Goal: Obtain resource: Download file/media

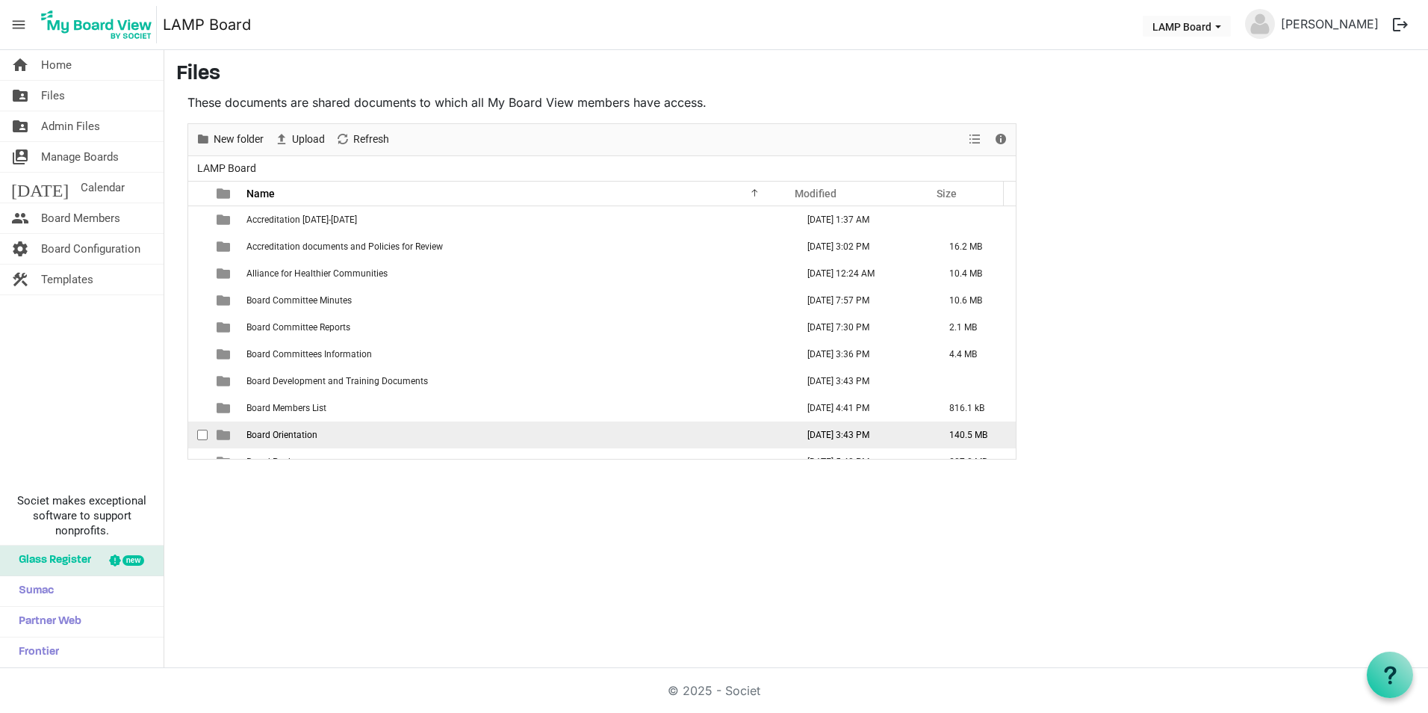
click at [306, 434] on span "Board Orientation" at bounding box center [281, 434] width 71 height 10
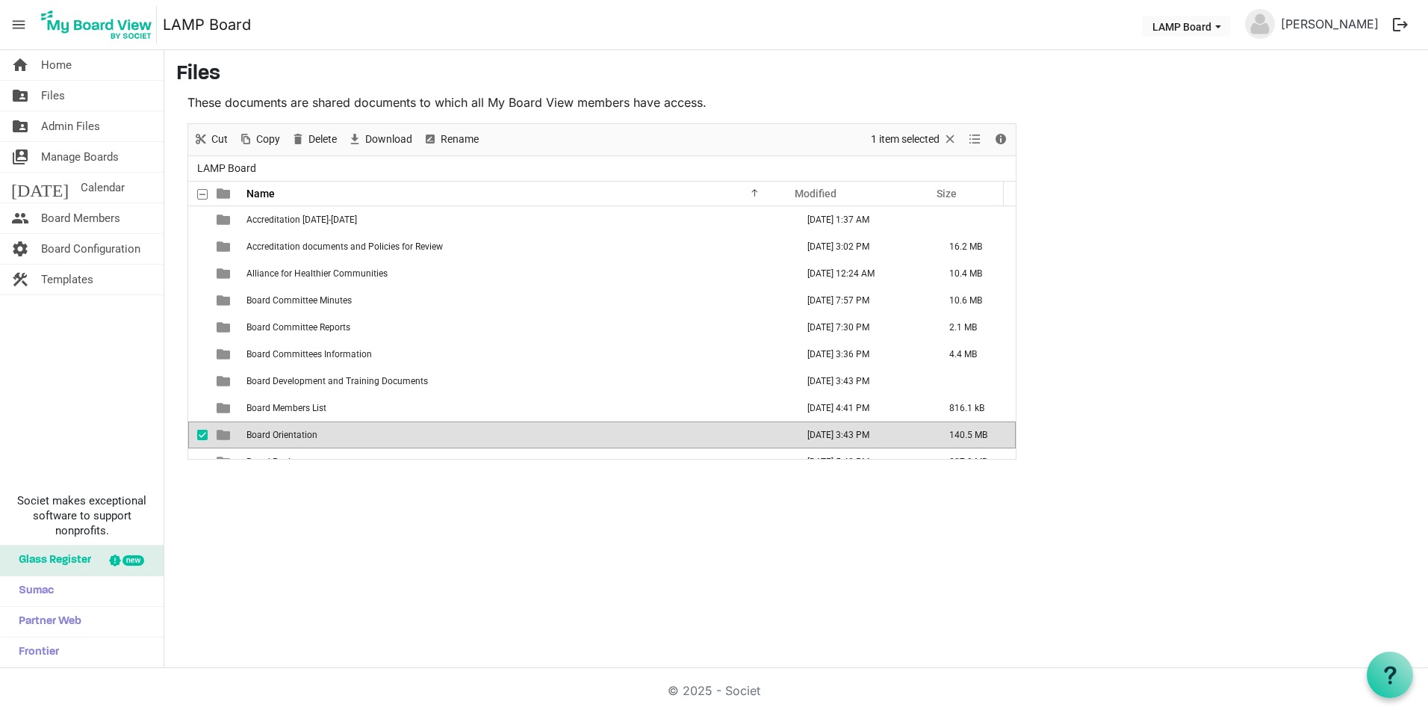
click at [306, 434] on span "Board Orientation" at bounding box center [281, 434] width 71 height 10
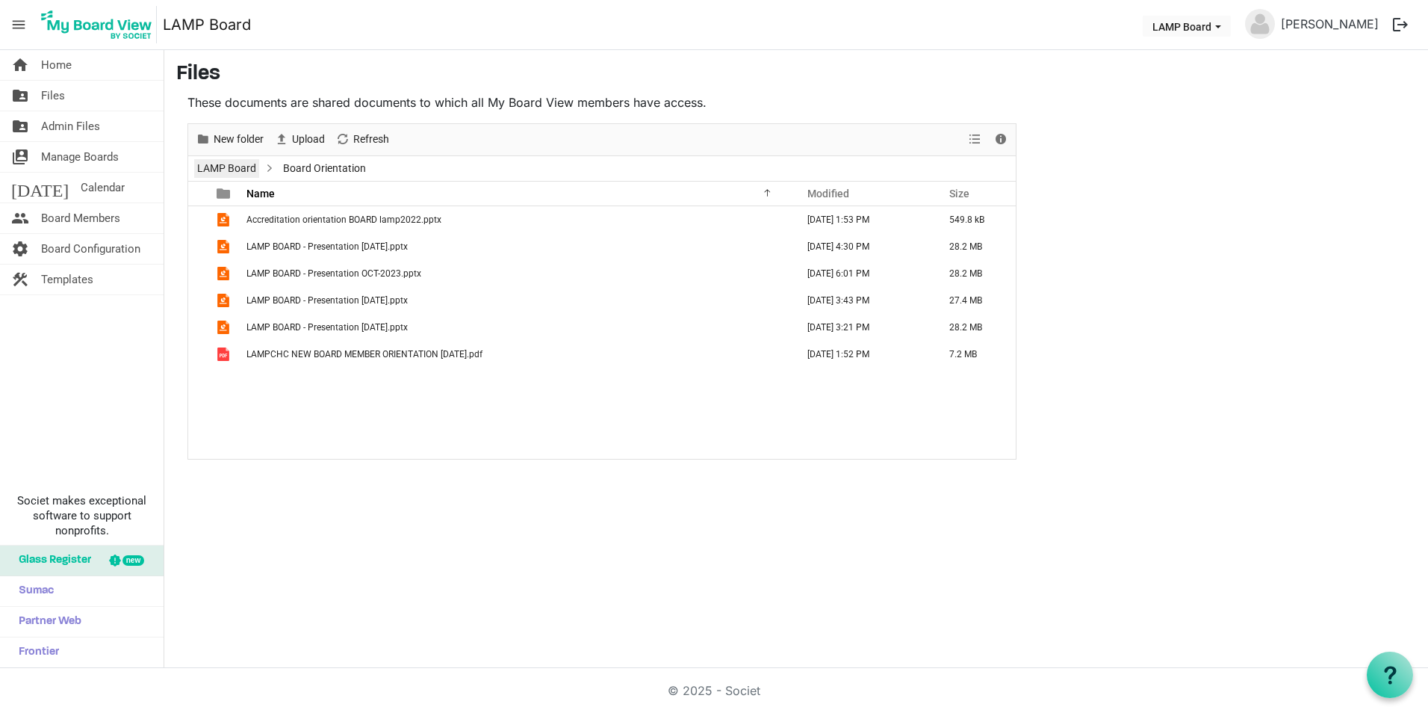
click at [236, 163] on link "LAMP Board" at bounding box center [226, 168] width 65 height 19
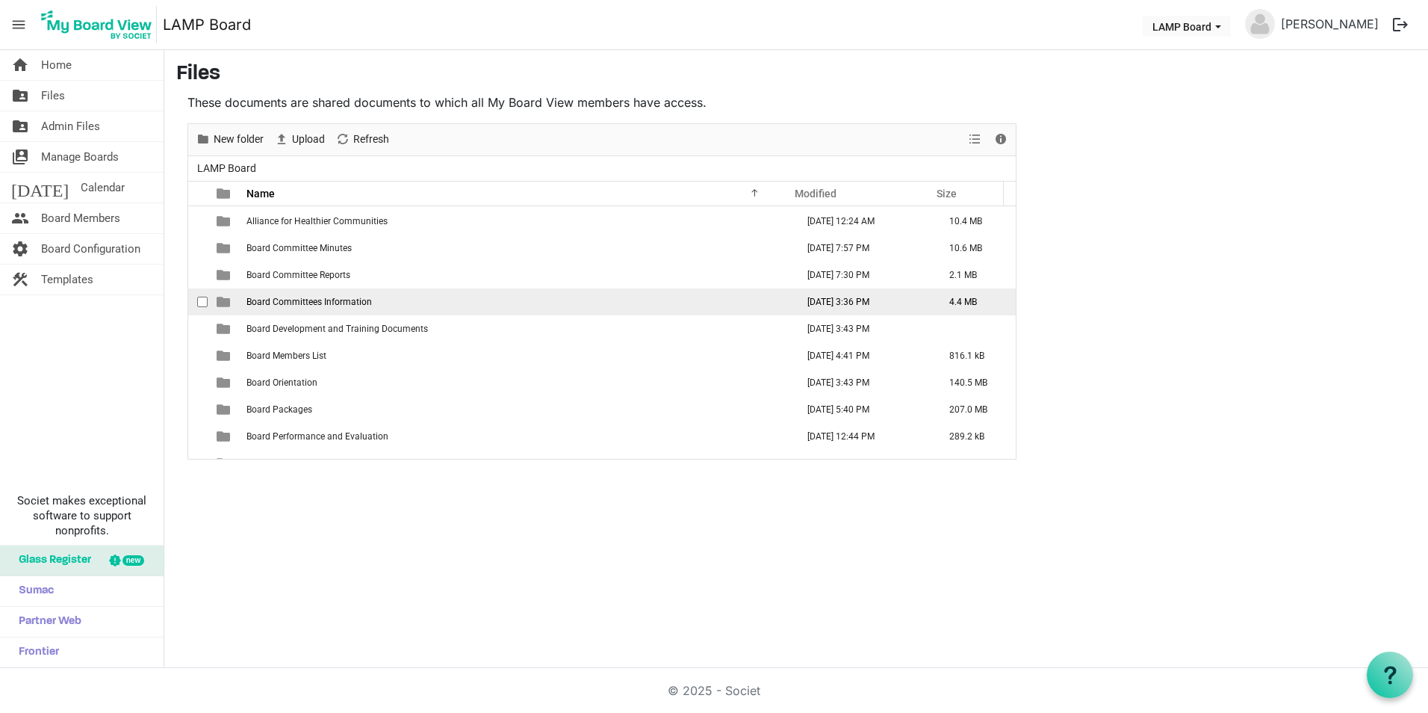
scroll to position [75, 0]
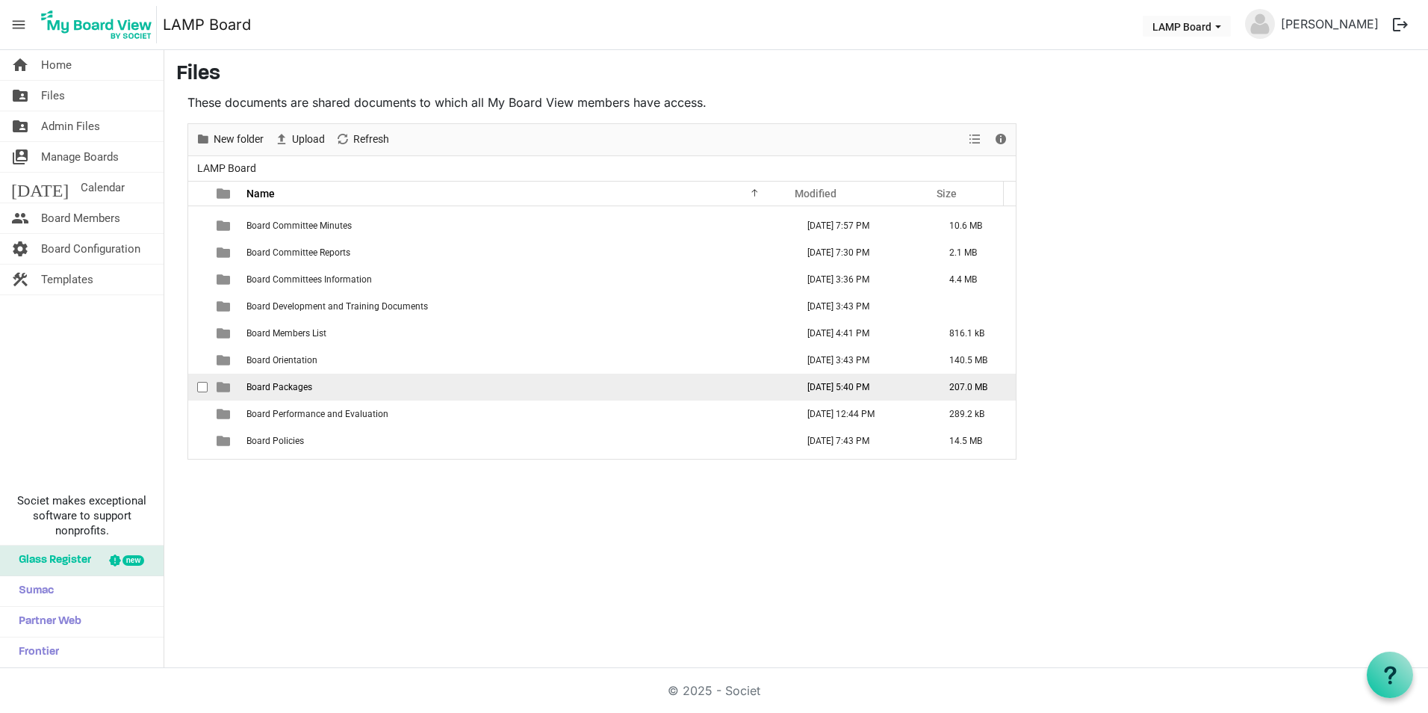
click at [285, 382] on span "Board Packages" at bounding box center [279, 387] width 66 height 10
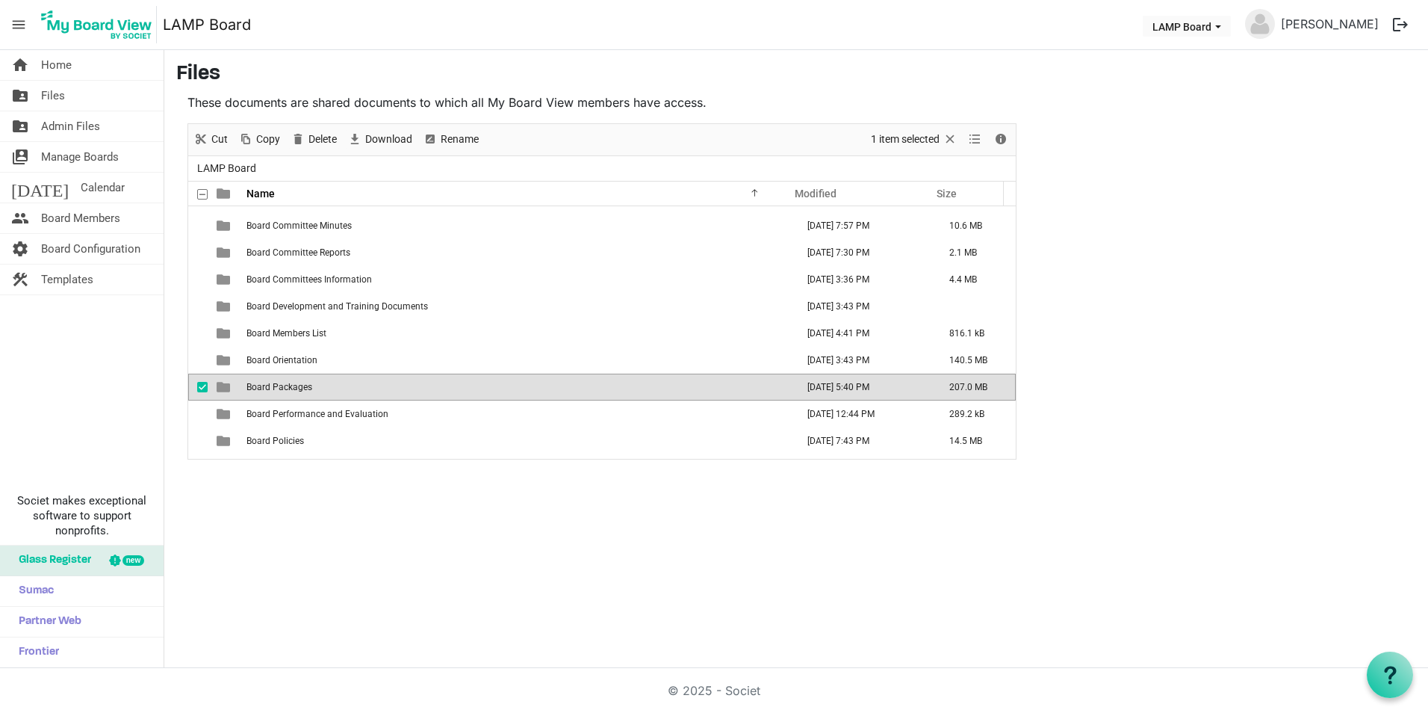
click at [285, 382] on span "Board Packages" at bounding box center [279, 387] width 66 height 10
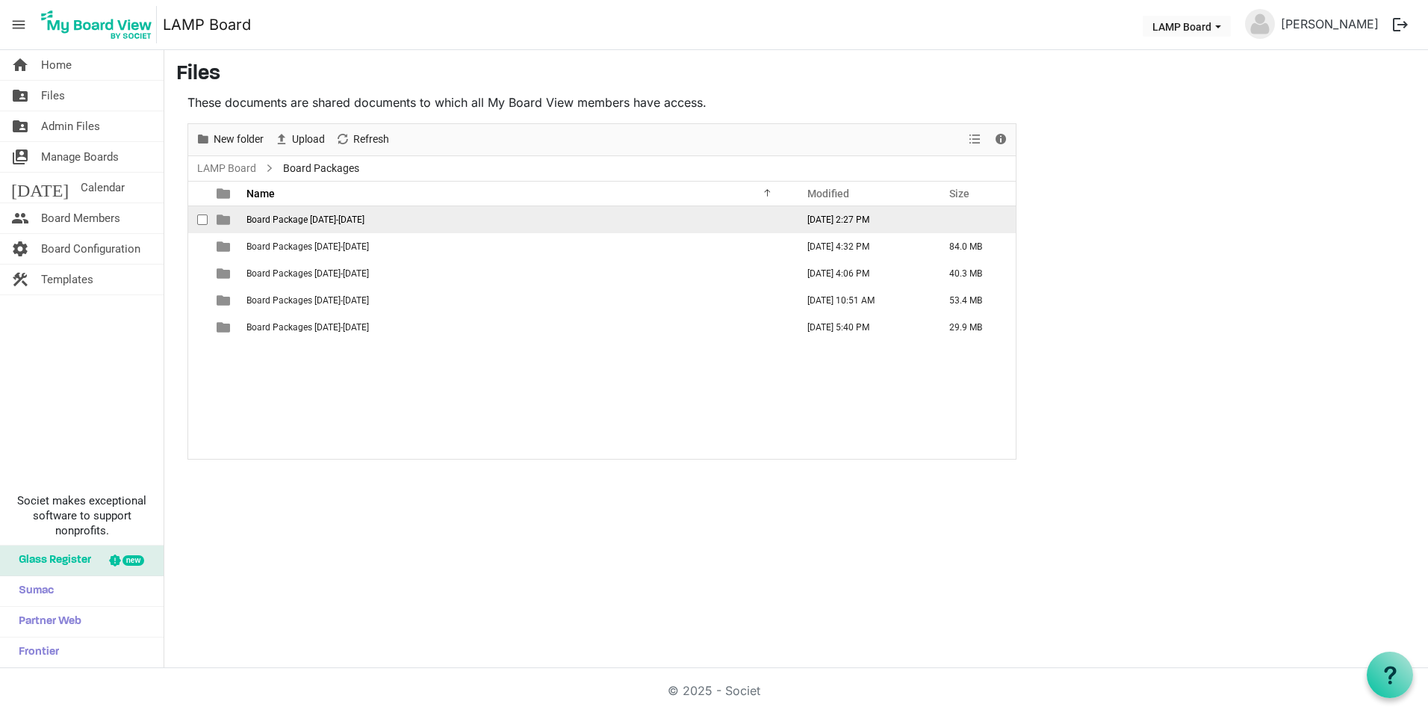
click at [347, 223] on span "Board Package [DATE]-[DATE]" at bounding box center [305, 219] width 118 height 10
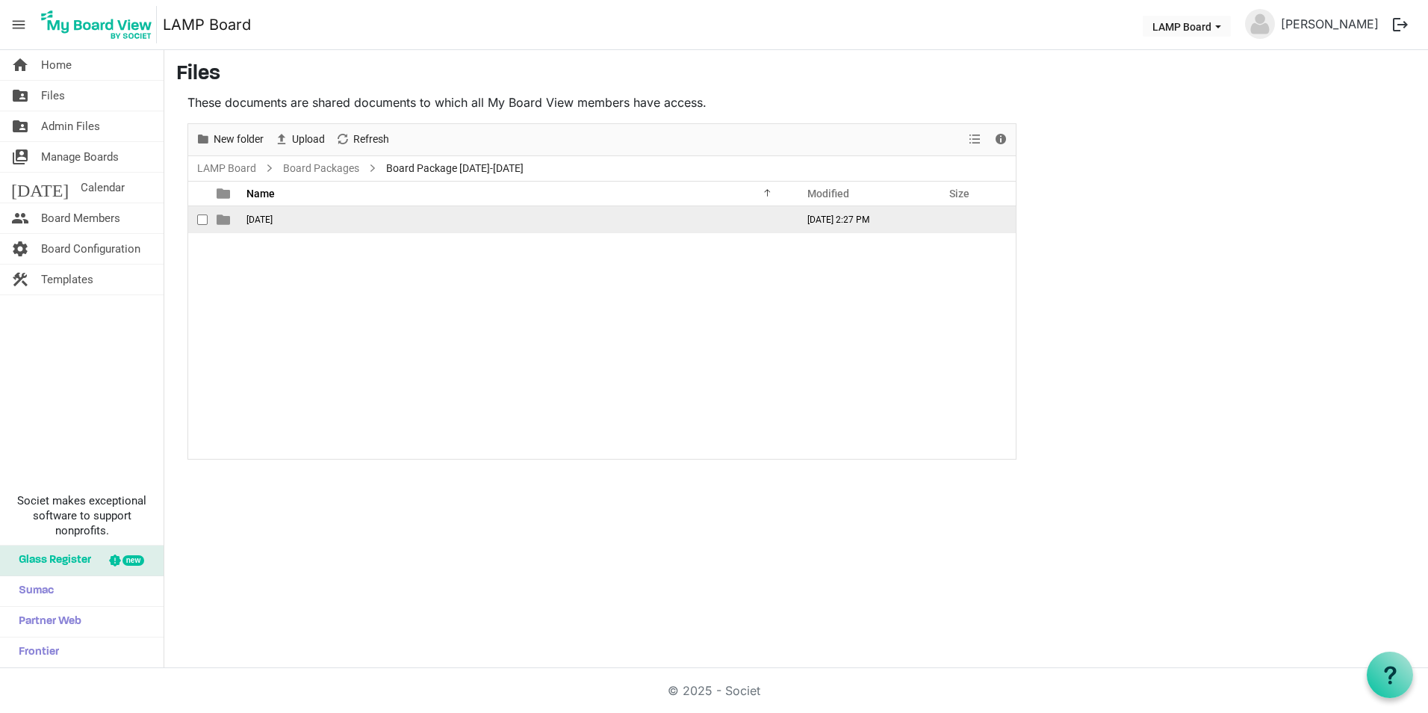
click at [273, 221] on span "[DATE]" at bounding box center [259, 219] width 26 height 10
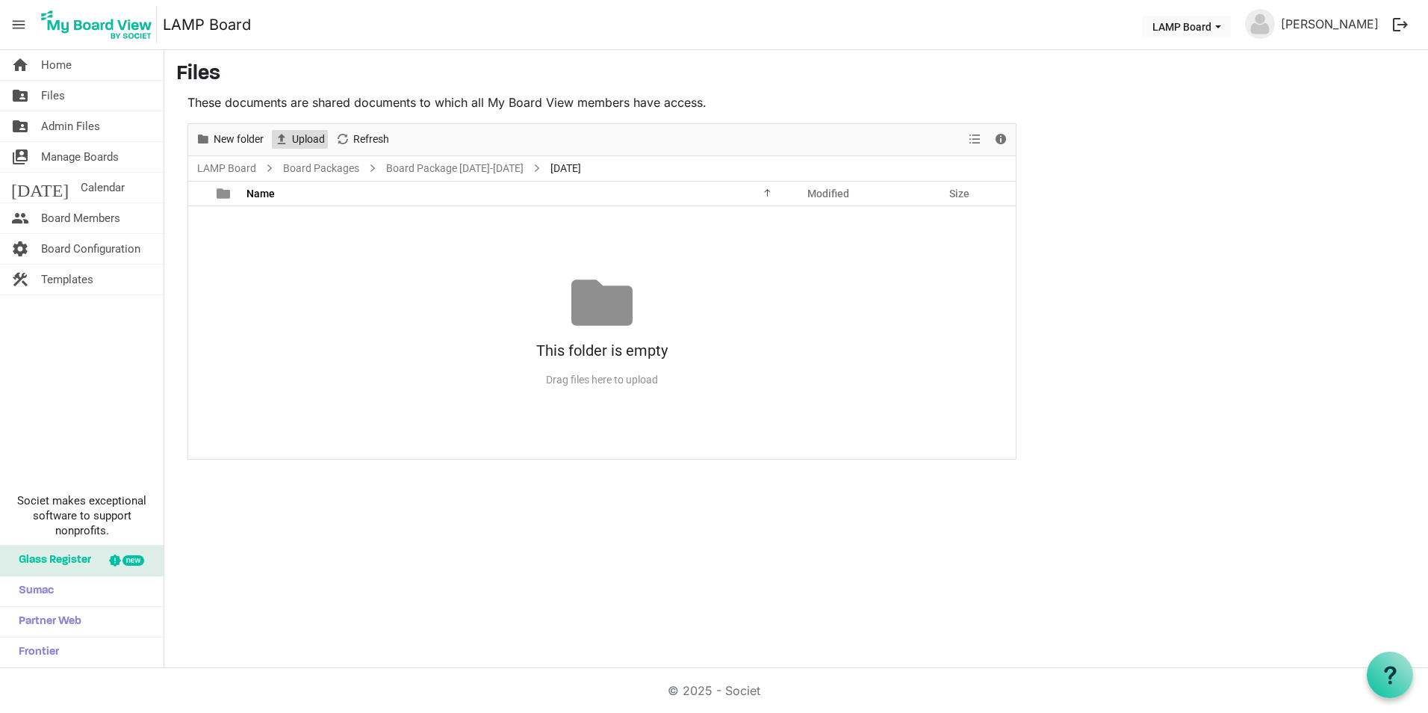
click at [319, 140] on span "Upload" at bounding box center [309, 139] width 36 height 19
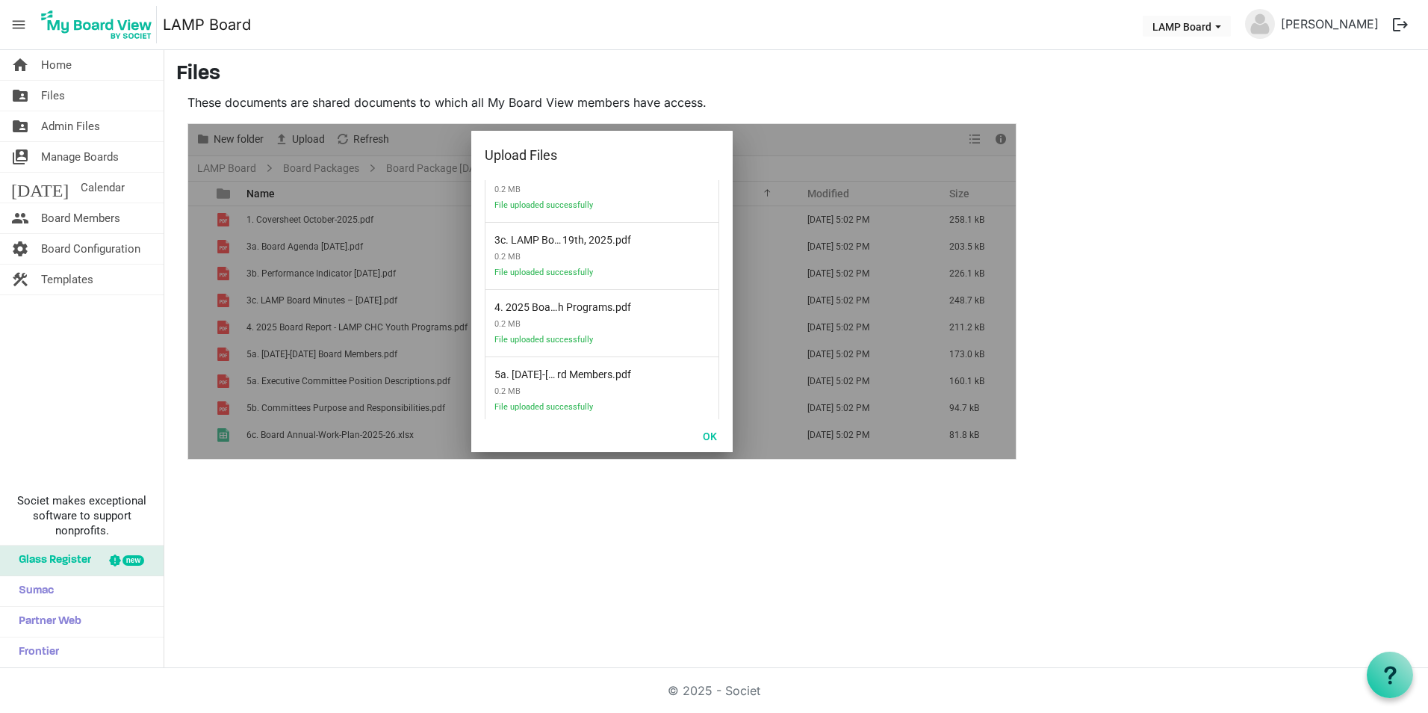
scroll to position [380, 0]
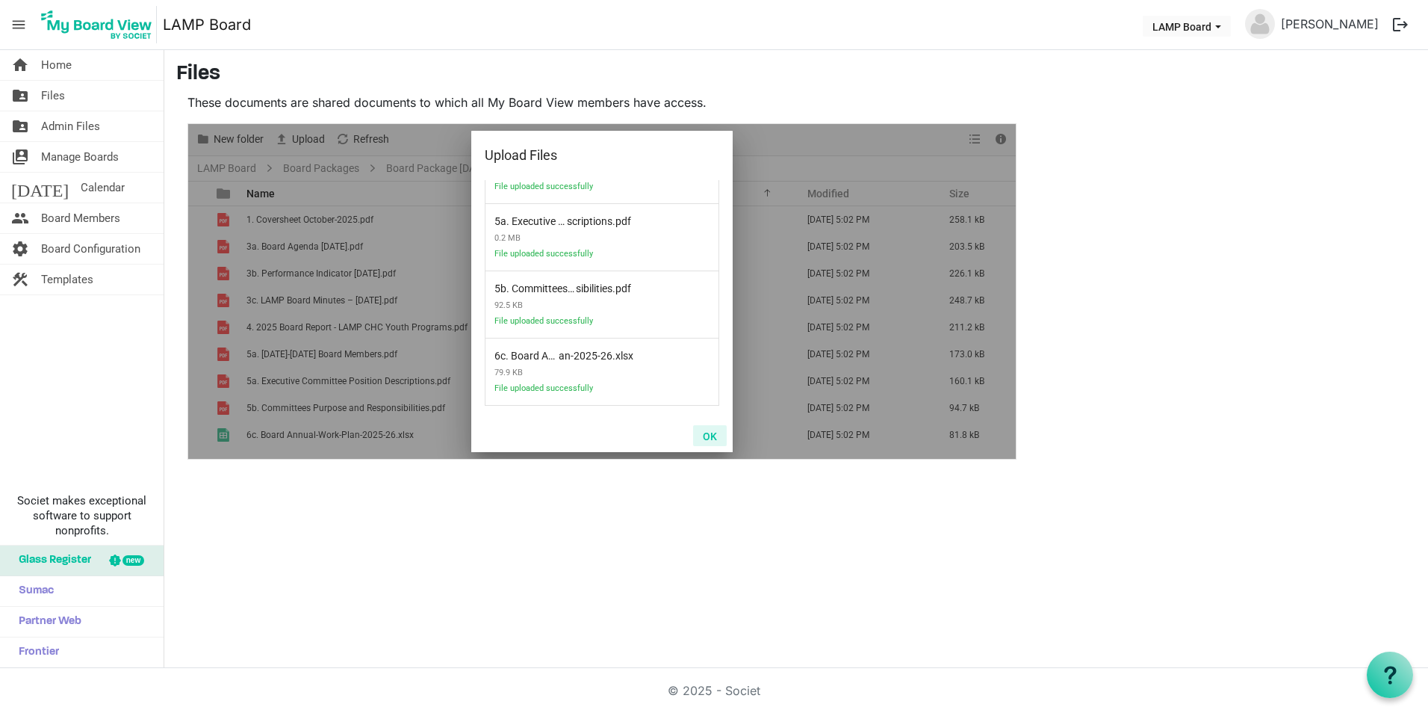
click at [710, 441] on button "OK" at bounding box center [710, 435] width 34 height 21
